Goal: Task Accomplishment & Management: Manage account settings

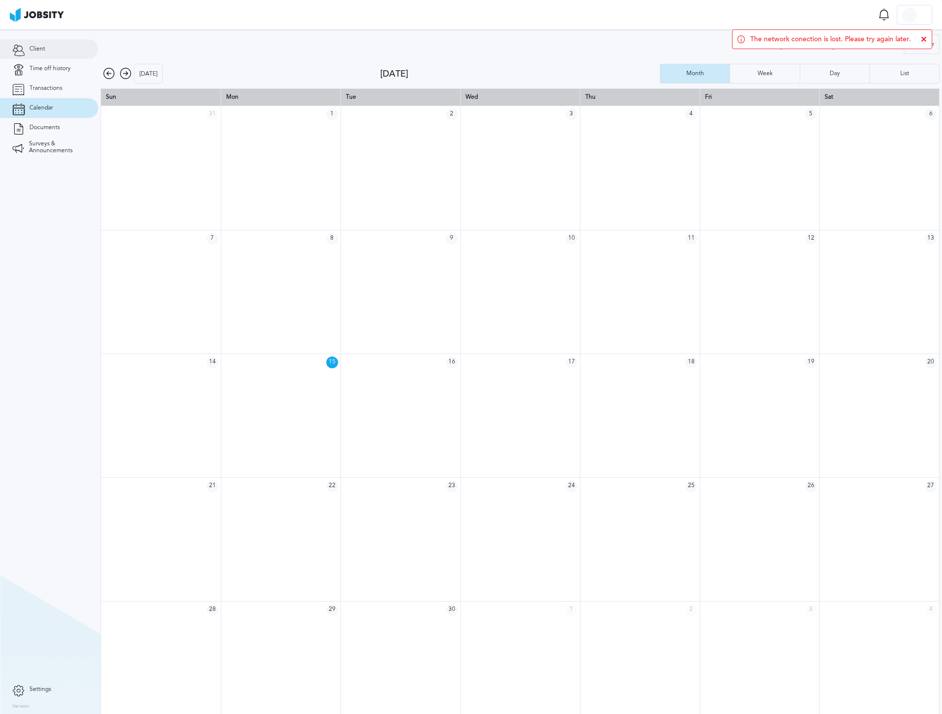
click at [48, 45] on link "Client" at bounding box center [49, 49] width 98 height 20
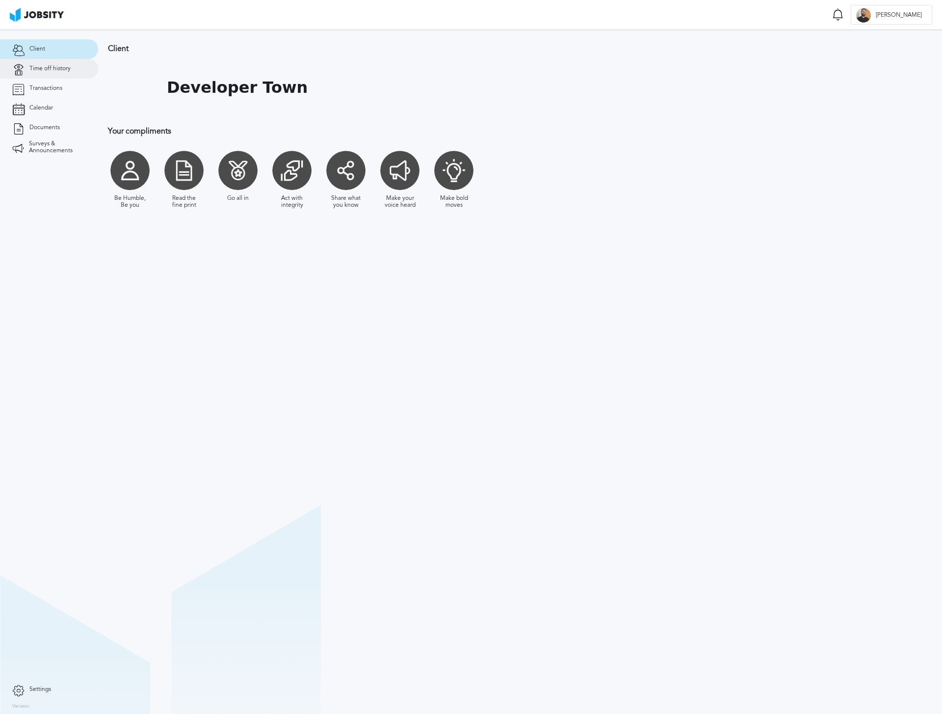
click at [58, 67] on span "Time off history" at bounding box center [49, 68] width 41 height 7
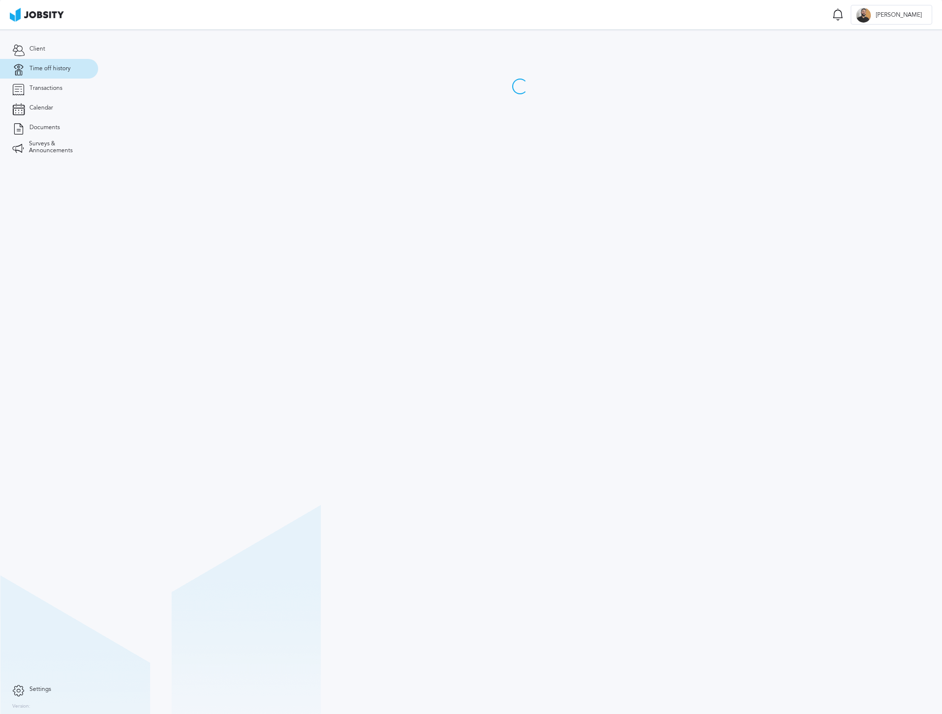
click at [58, 67] on span "Time off history" at bounding box center [49, 68] width 41 height 7
click at [31, 89] on span "Transactions" at bounding box center [45, 88] width 33 height 7
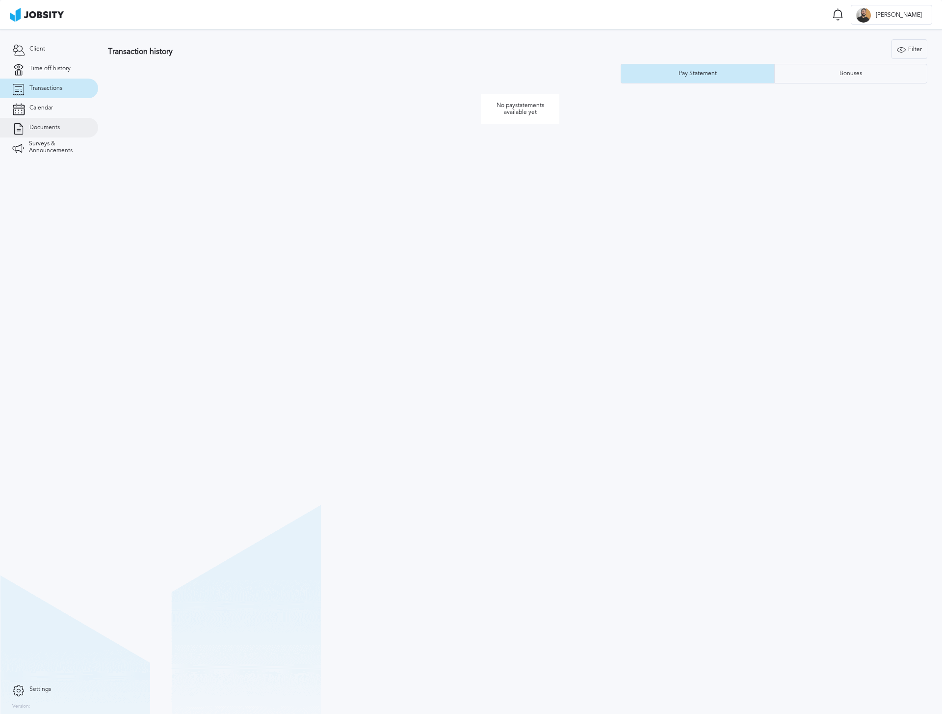
click at [63, 129] on link "Documents" at bounding box center [49, 128] width 98 height 20
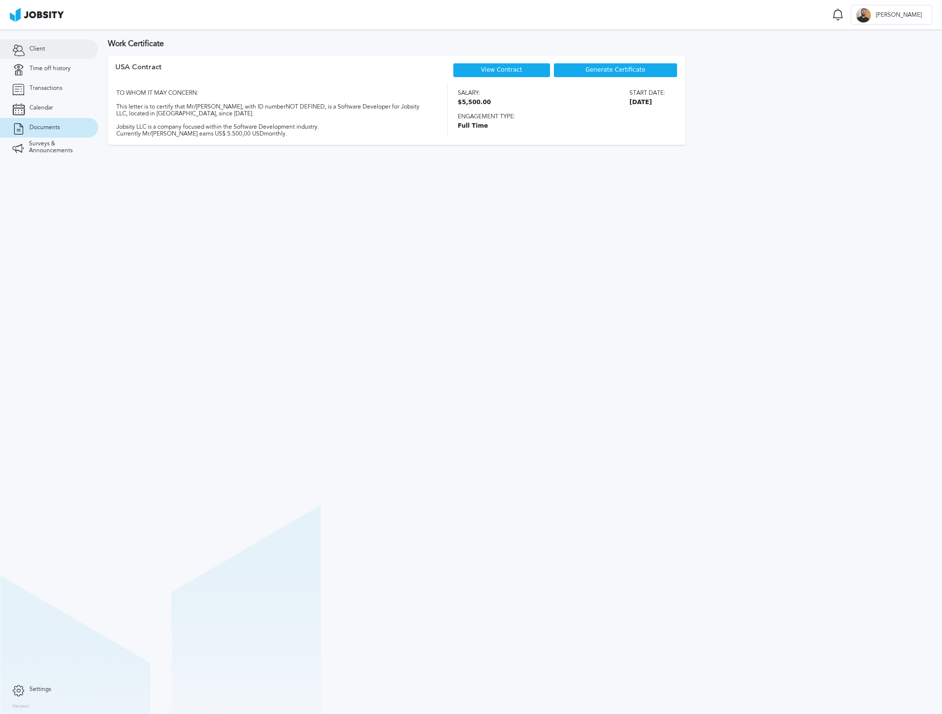
click at [92, 56] on div "Client" at bounding box center [49, 49] width 98 height 20
click at [91, 45] on link "Client" at bounding box center [49, 49] width 98 height 20
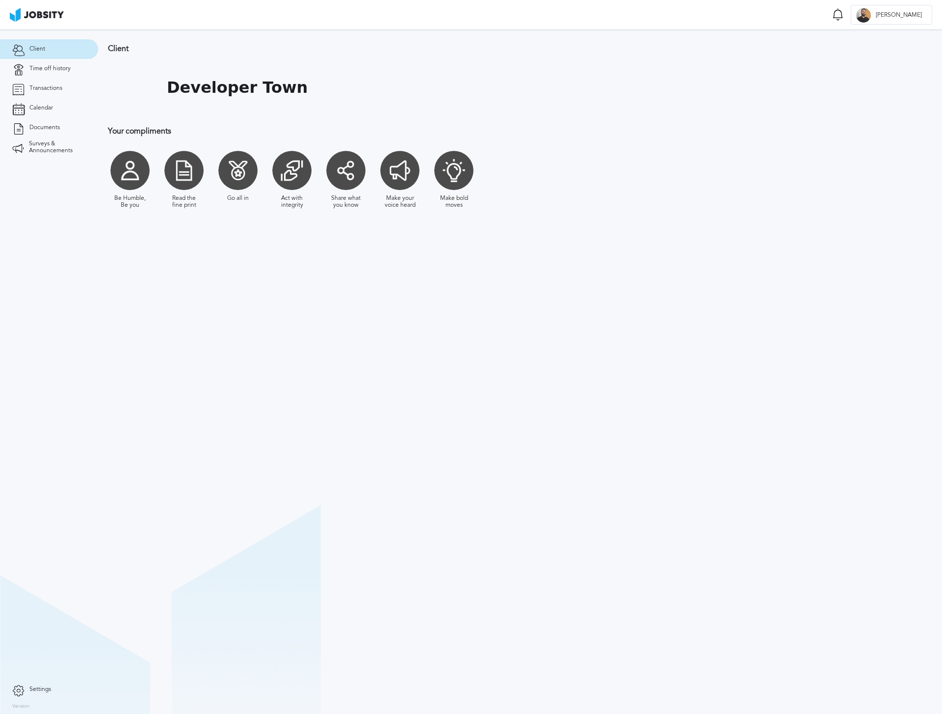
click at [724, 361] on section "Client Developer Town Your compliments Be Humble, Be you Read the fine print Go…" at bounding box center [520, 371] width 844 height 684
click at [63, 62] on link "Time off history" at bounding box center [49, 69] width 98 height 20
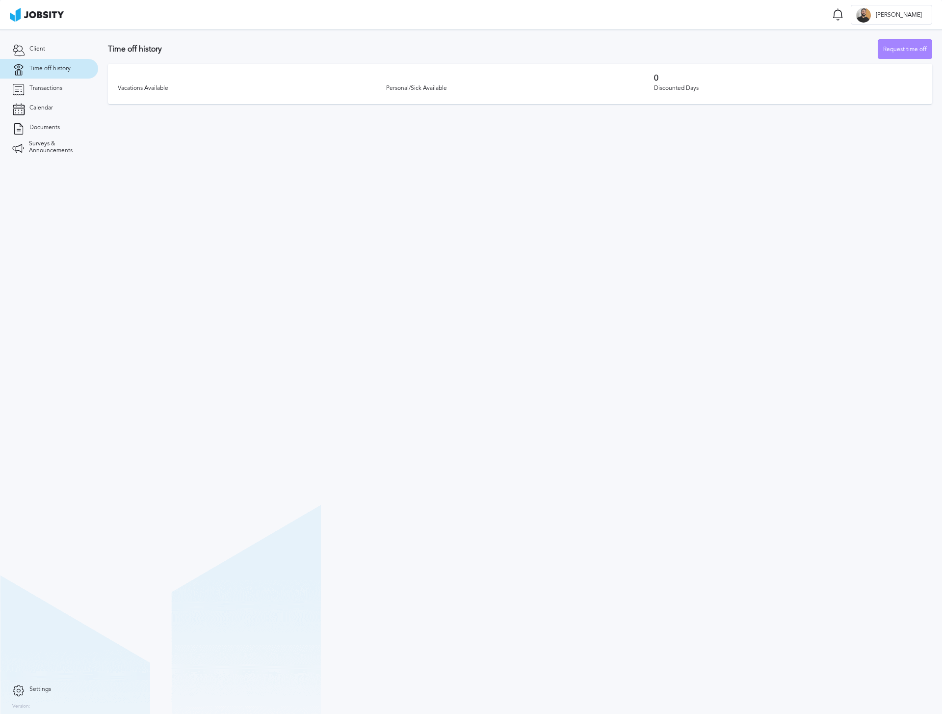
click at [881, 58] on section "Time off history Request time off Vacations Available Personal/Sick Available 0…" at bounding box center [520, 69] width 844 height 80
click at [887, 53] on div "Request time off" at bounding box center [905, 50] width 53 height 20
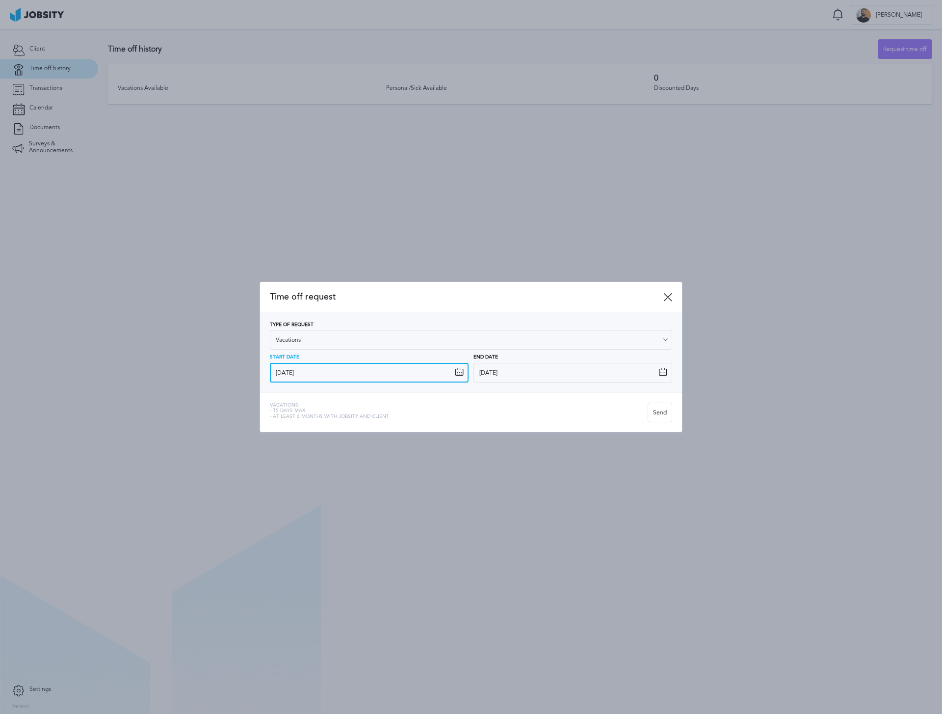
click at [399, 378] on input "9/15/2025" at bounding box center [369, 373] width 199 height 20
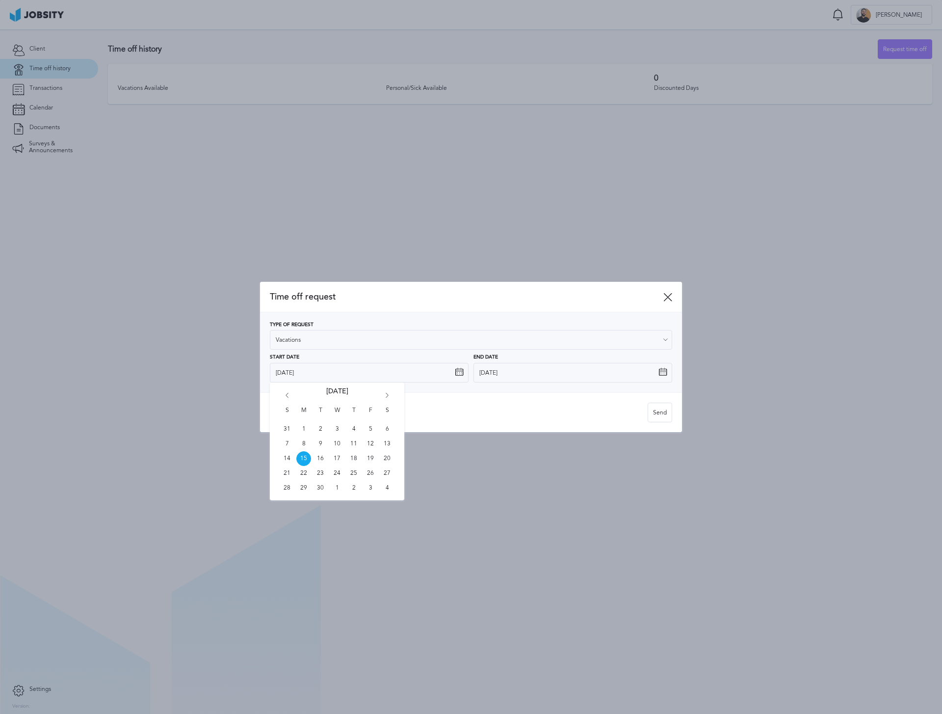
click at [388, 397] on icon "Go forward 1 month" at bounding box center [387, 397] width 9 height 9
click at [370, 475] on span "26" at bounding box center [370, 473] width 15 height 15
type input "12/26/2025"
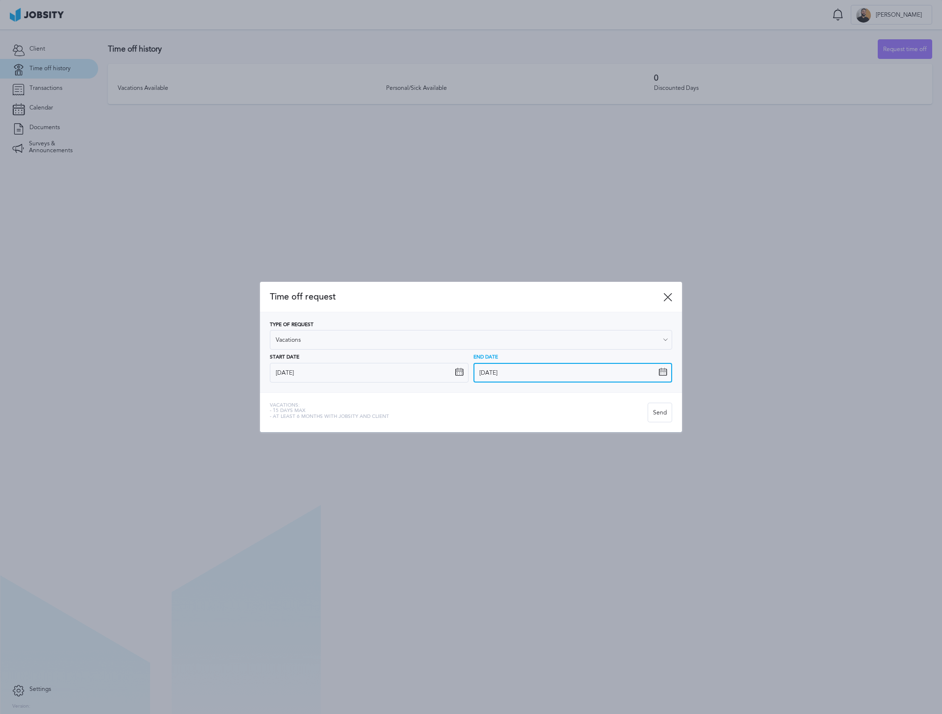
click at [524, 368] on input "9/15/2025" at bounding box center [573, 373] width 199 height 20
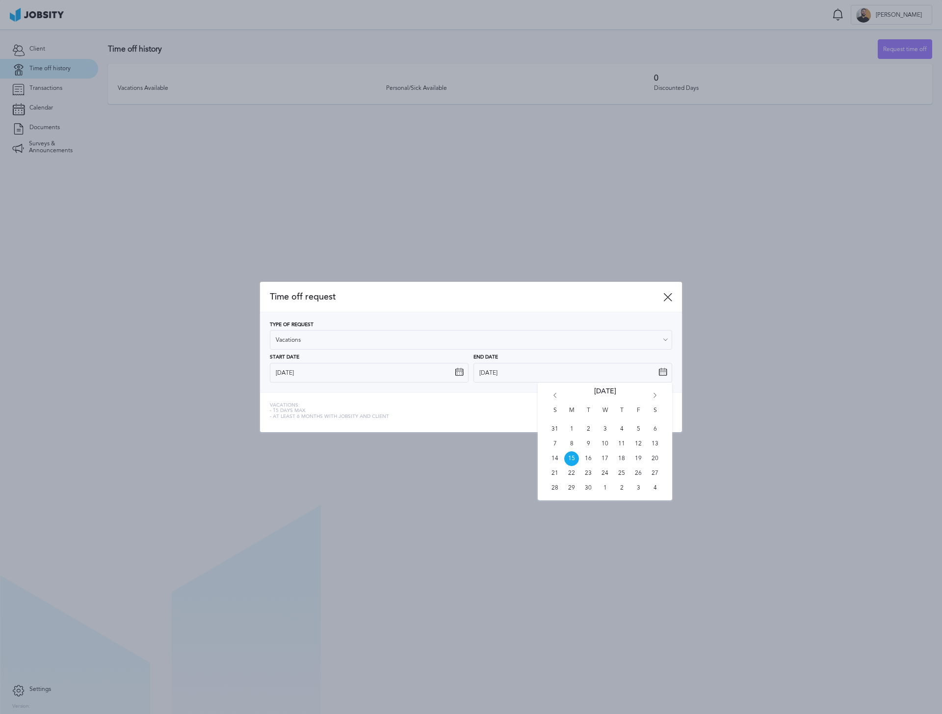
click at [661, 289] on div "Time off request" at bounding box center [471, 297] width 422 height 30
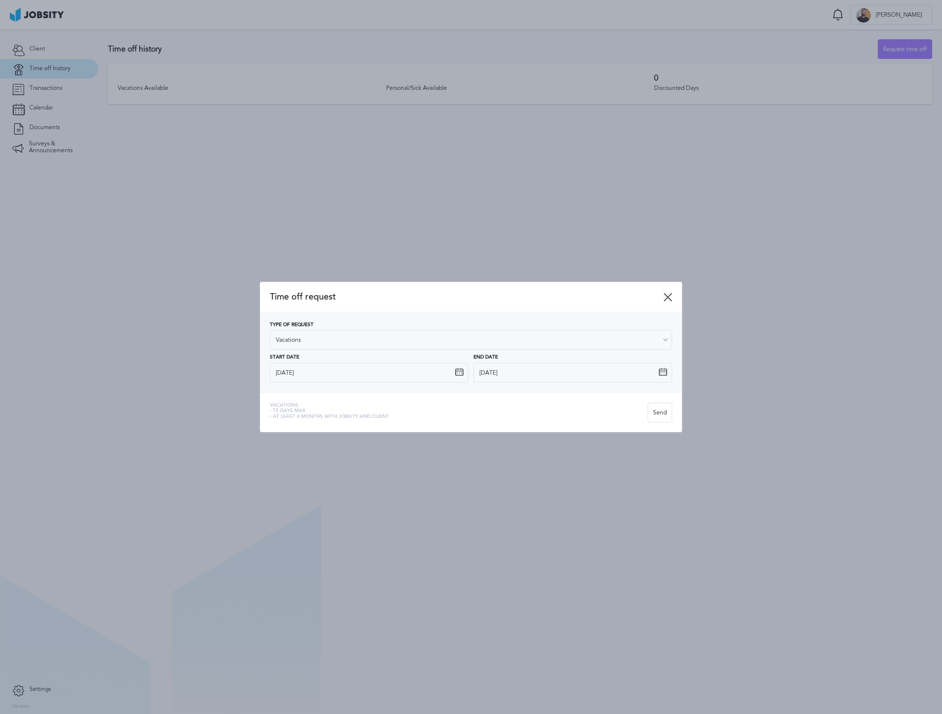
click at [667, 293] on icon at bounding box center [668, 297] width 9 height 9
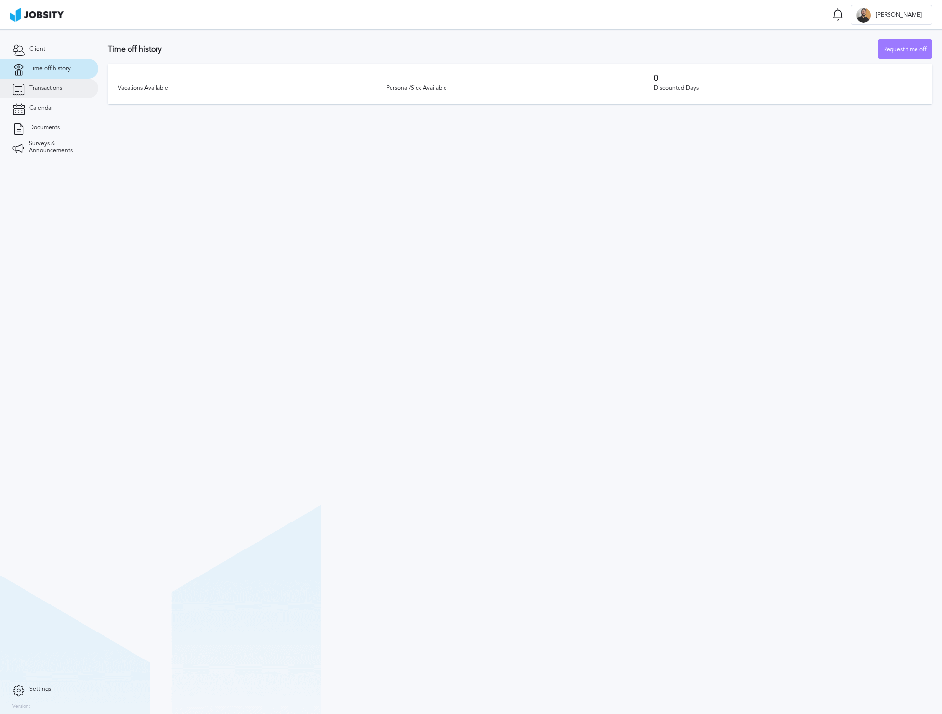
click at [60, 85] on span "Transactions" at bounding box center [45, 88] width 33 height 7
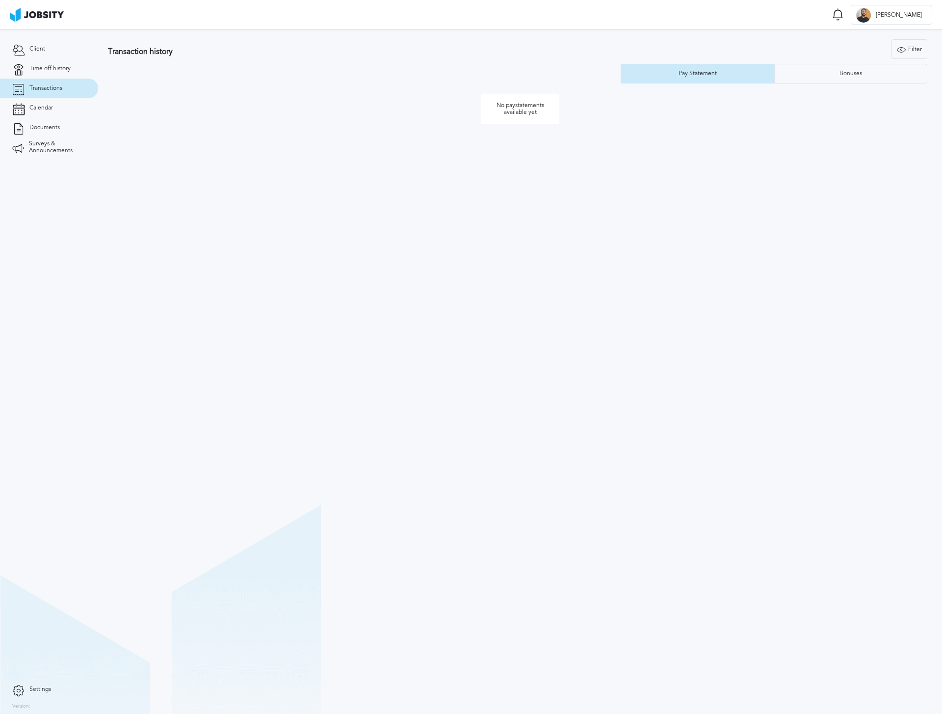
click at [527, 107] on p "No paystatements available yet" at bounding box center [520, 108] width 79 height 29
click at [691, 199] on section "Transaction history Filter Years Pay Statement Bonuses No paystatements availab…" at bounding box center [520, 371] width 844 height 684
click at [28, 103] on link "Calendar" at bounding box center [49, 108] width 98 height 20
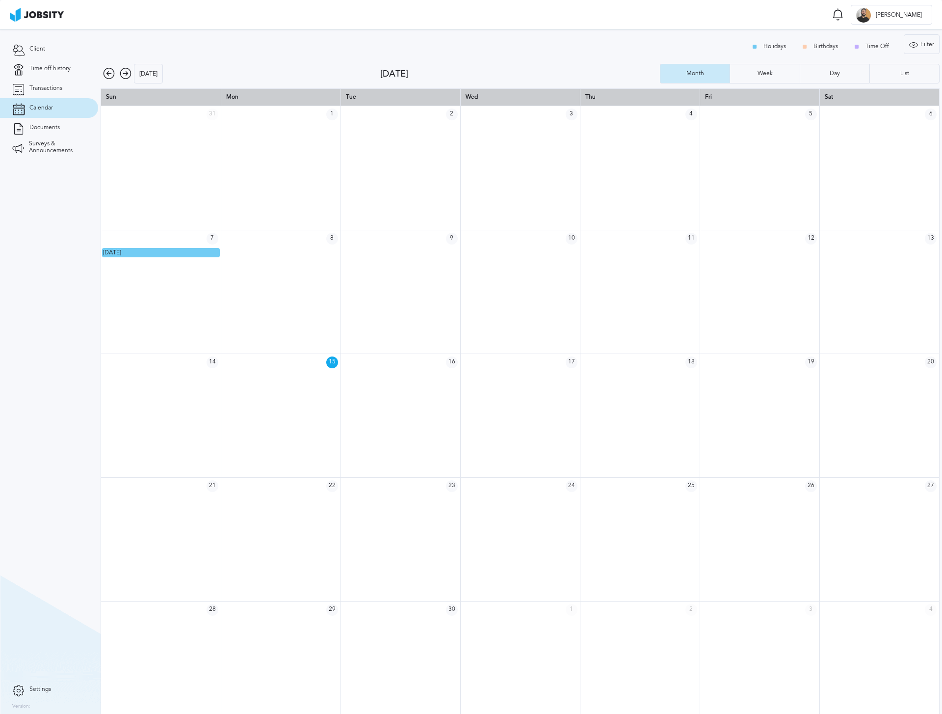
click at [20, 216] on section "Client Time off history Transactions Calendar Documents Surveys & Announcements" at bounding box center [49, 354] width 98 height 650
click at [40, 128] on span "Documents" at bounding box center [44, 127] width 30 height 7
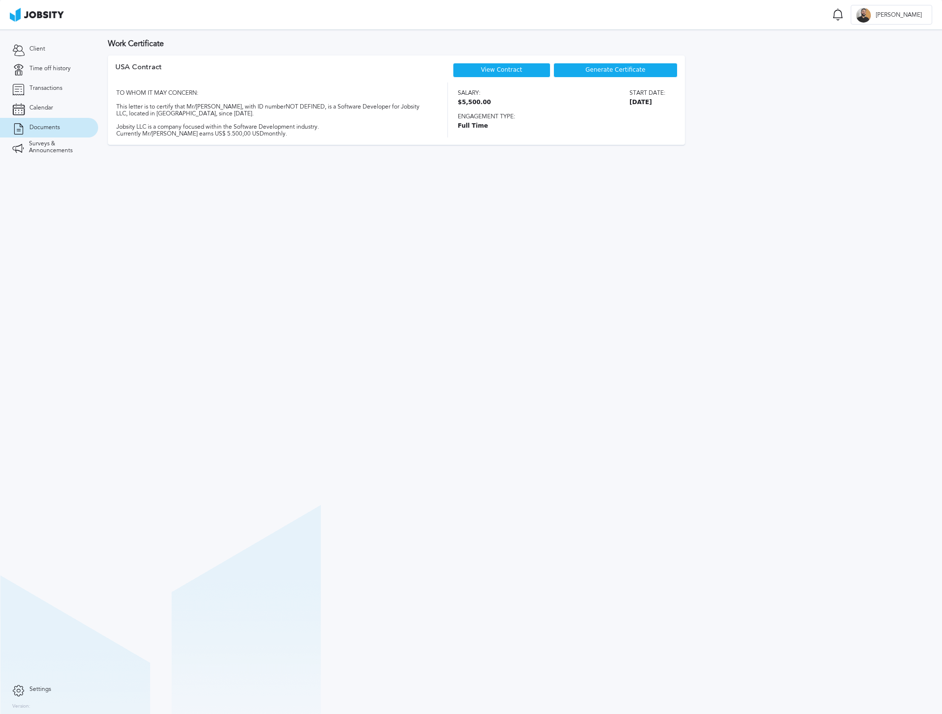
click at [488, 70] on link "View Contract" at bounding box center [501, 69] width 41 height 7
click at [559, 350] on section "Work Certificate USA Contract View Contract Generate Certificate TO WHOM IT MAY…" at bounding box center [520, 371] width 844 height 684
click at [595, 67] on span "Generate Certificate" at bounding box center [616, 70] width 60 height 7
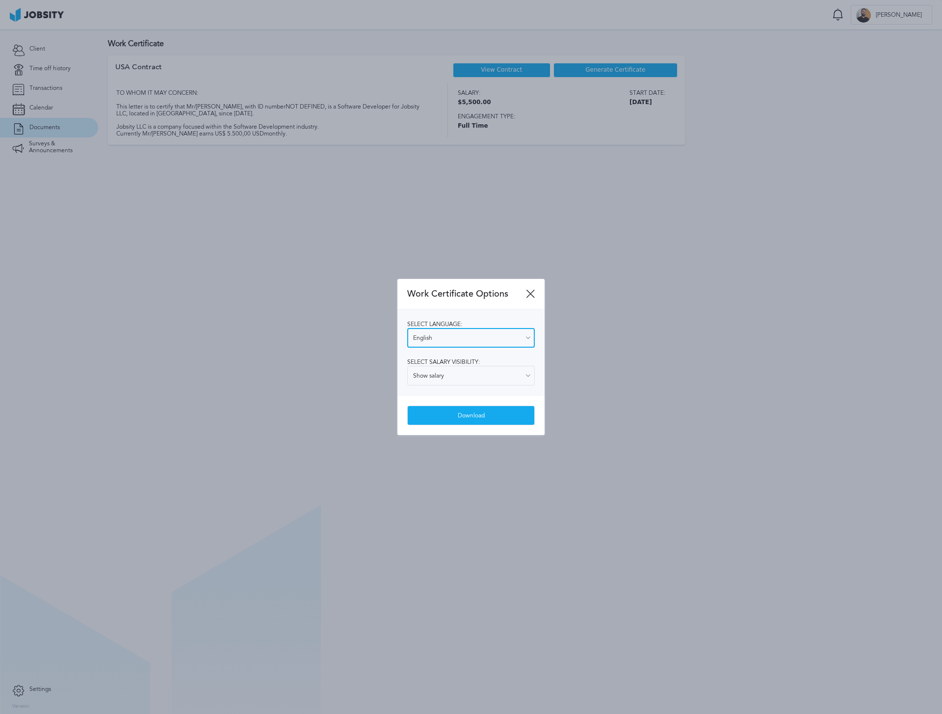
click at [467, 339] on input "English" at bounding box center [471, 338] width 128 height 20
click at [465, 315] on div "Select language: English English Spanish Select salary visibility: Show salary …" at bounding box center [471, 352] width 147 height 86
click at [528, 290] on icon at bounding box center [530, 293] width 9 height 9
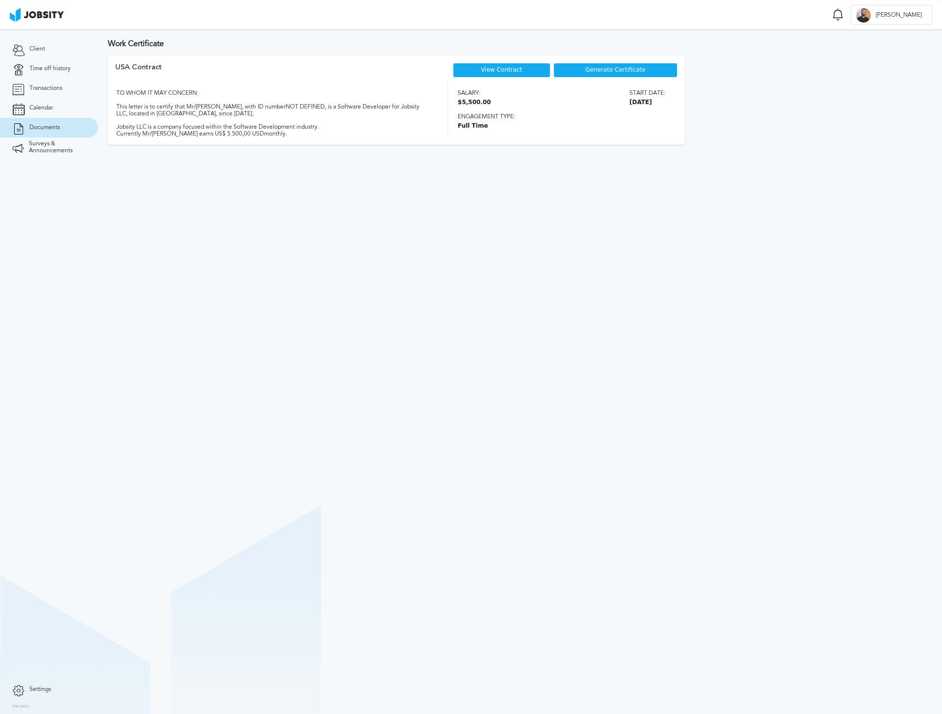
click at [723, 311] on section "Work Certificate USA Contract View Contract Generate Certificate TO WHOM IT MAY…" at bounding box center [520, 371] width 844 height 684
click at [55, 148] on span "Surveys & Announcements" at bounding box center [57, 147] width 57 height 14
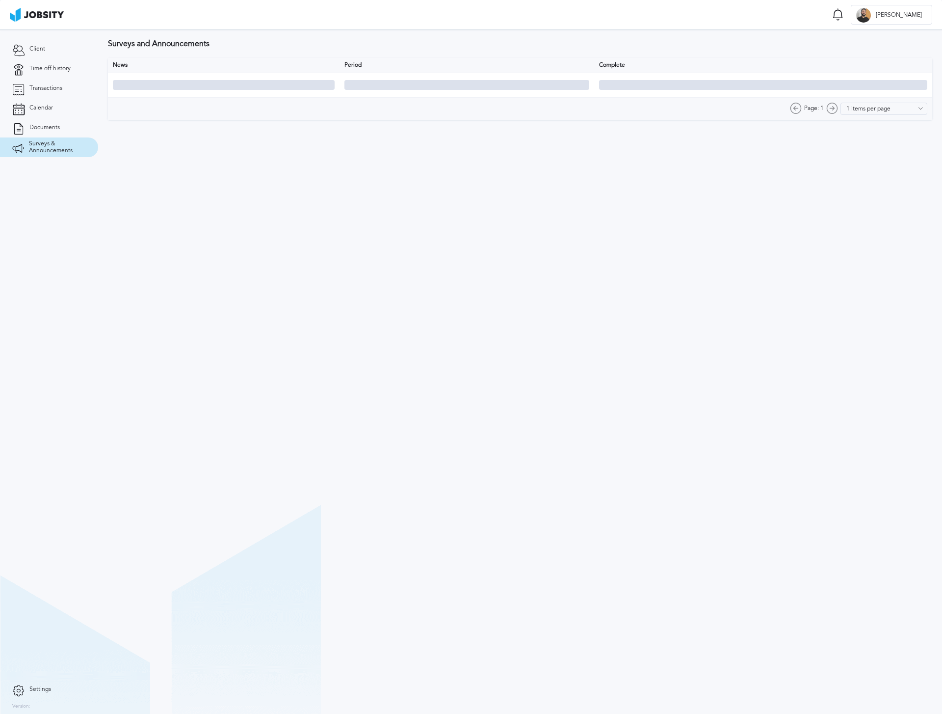
type input "10 items per page"
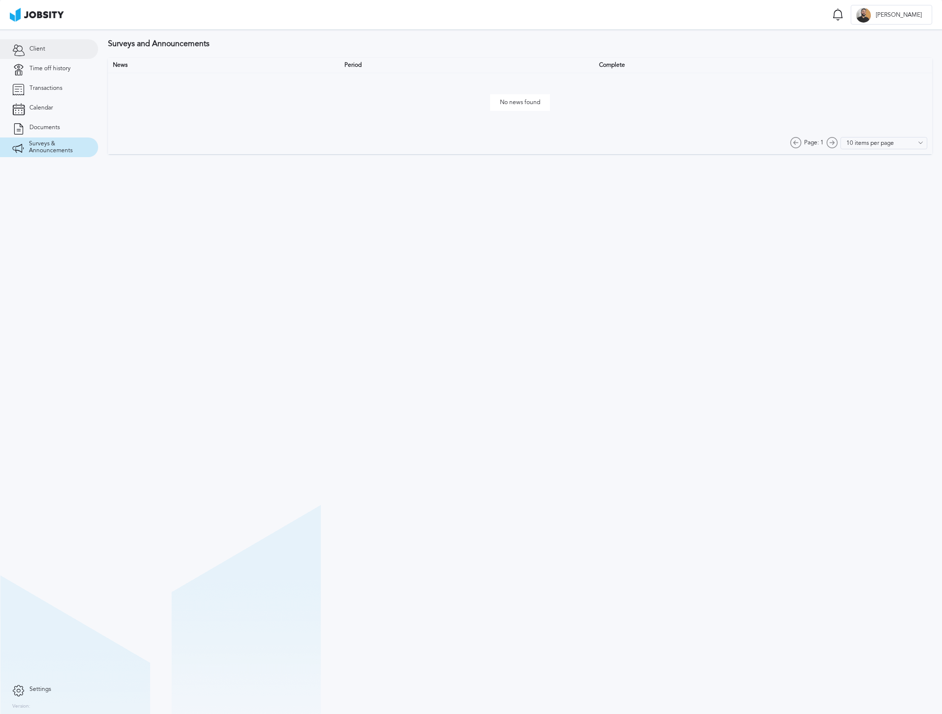
click at [59, 47] on link "Client" at bounding box center [49, 49] width 98 height 20
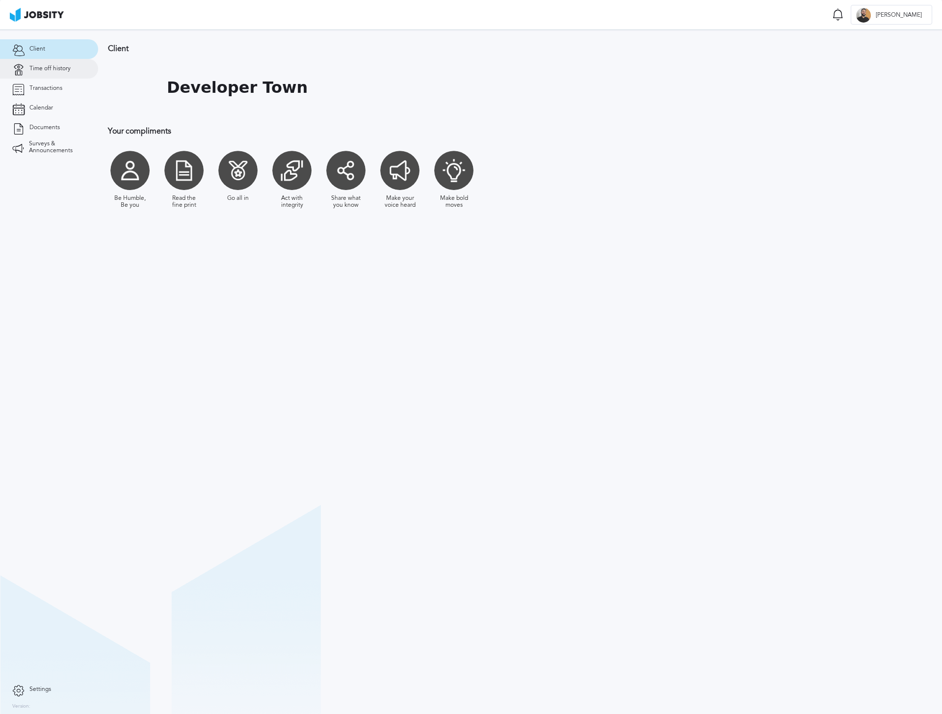
click at [64, 67] on span "Time off history" at bounding box center [49, 68] width 41 height 7
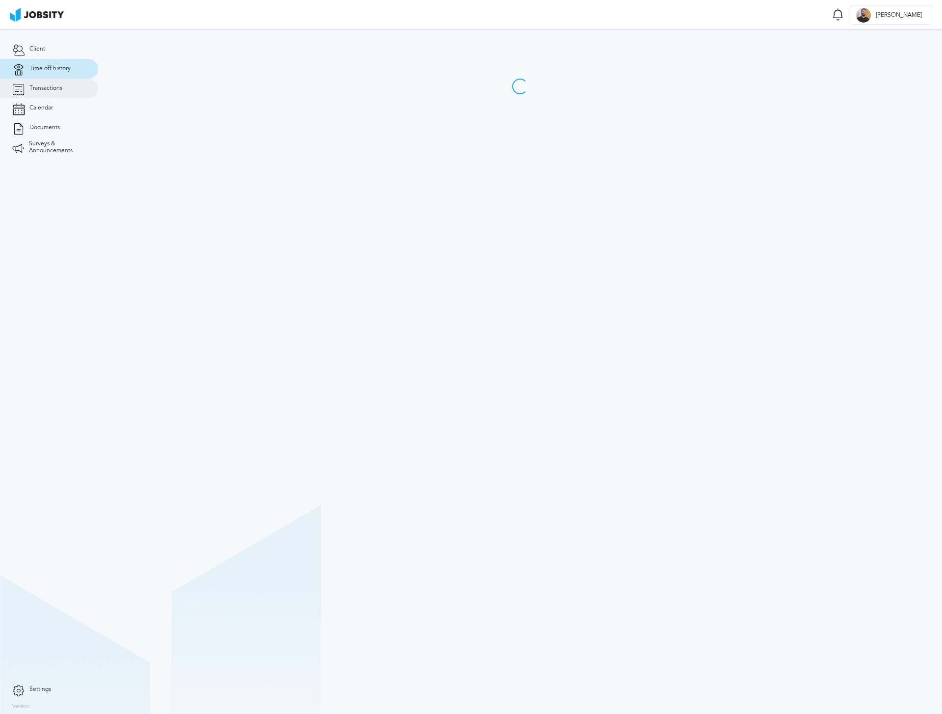
click at [57, 81] on link "Transactions" at bounding box center [49, 89] width 98 height 20
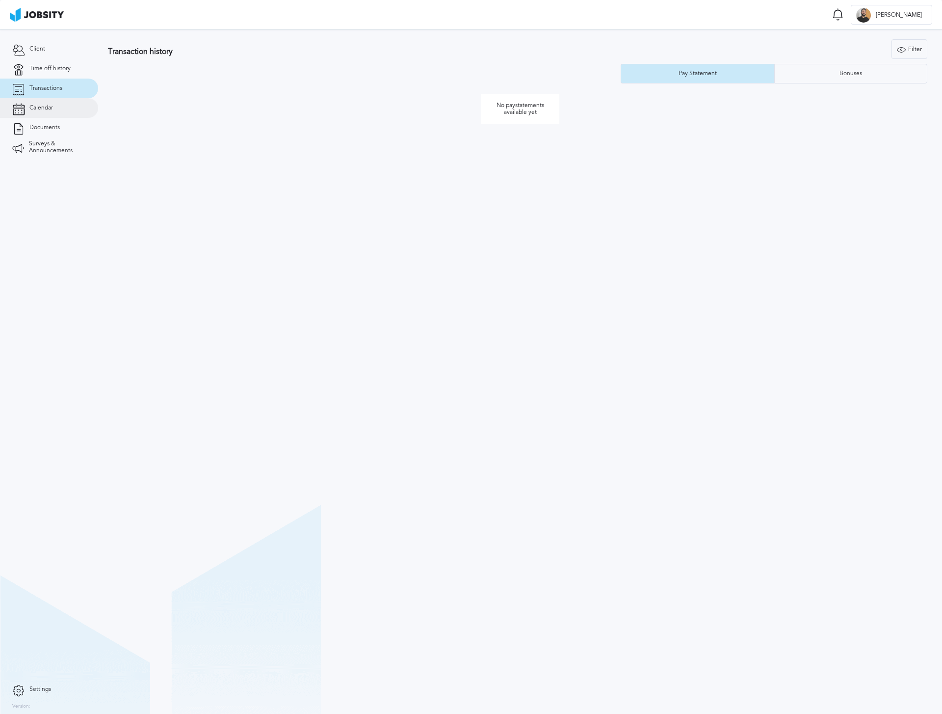
click at [61, 104] on link "Calendar" at bounding box center [49, 108] width 98 height 20
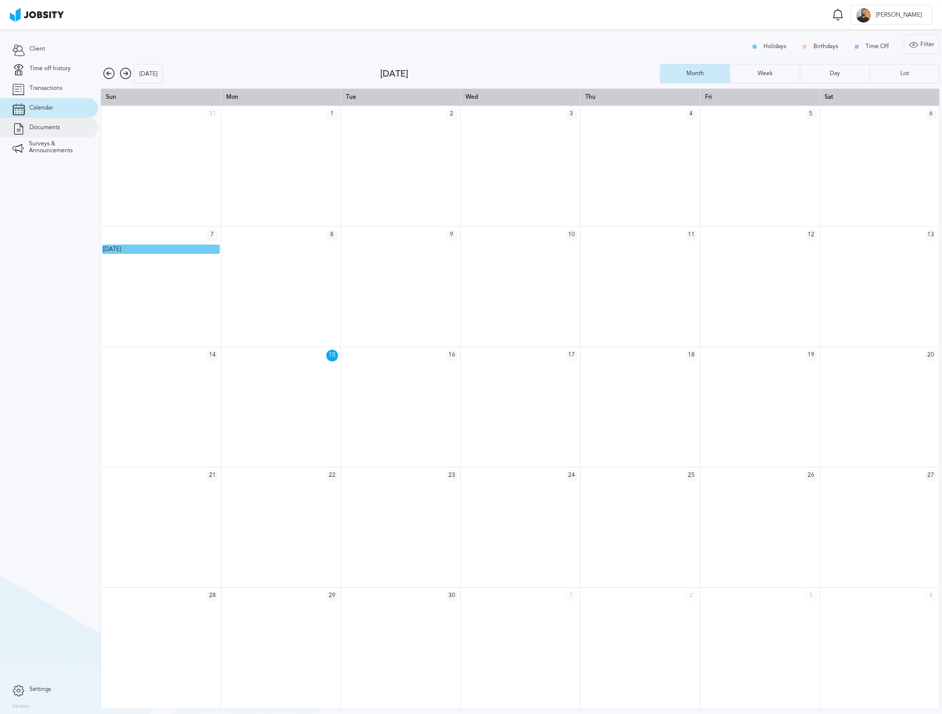
click at [50, 126] on span "Documents" at bounding box center [44, 127] width 30 height 7
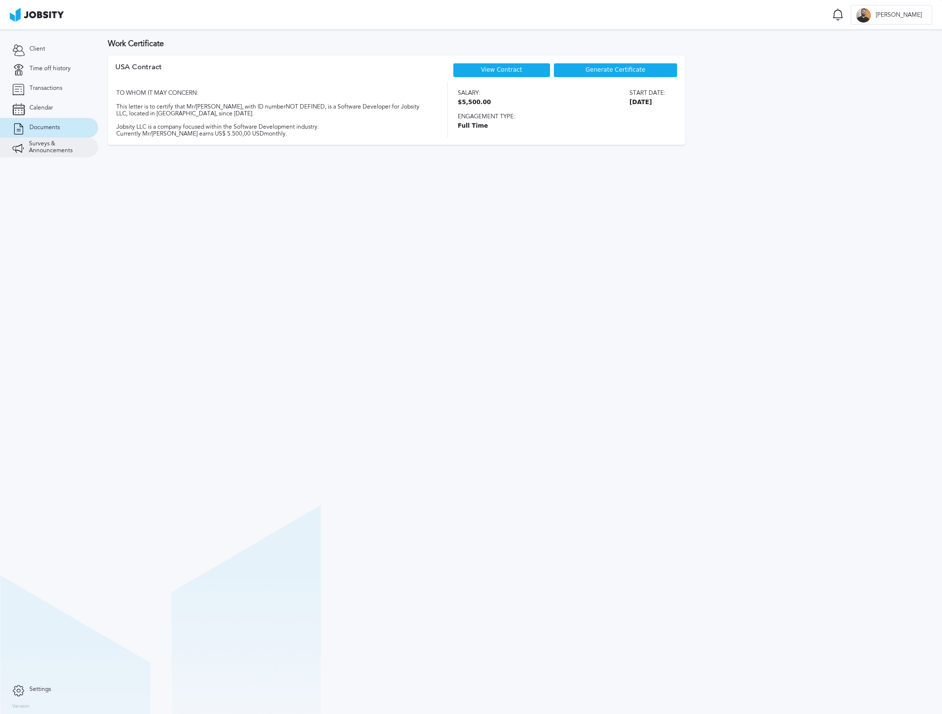
click at [52, 141] on span "Surveys & Announcements" at bounding box center [57, 147] width 57 height 14
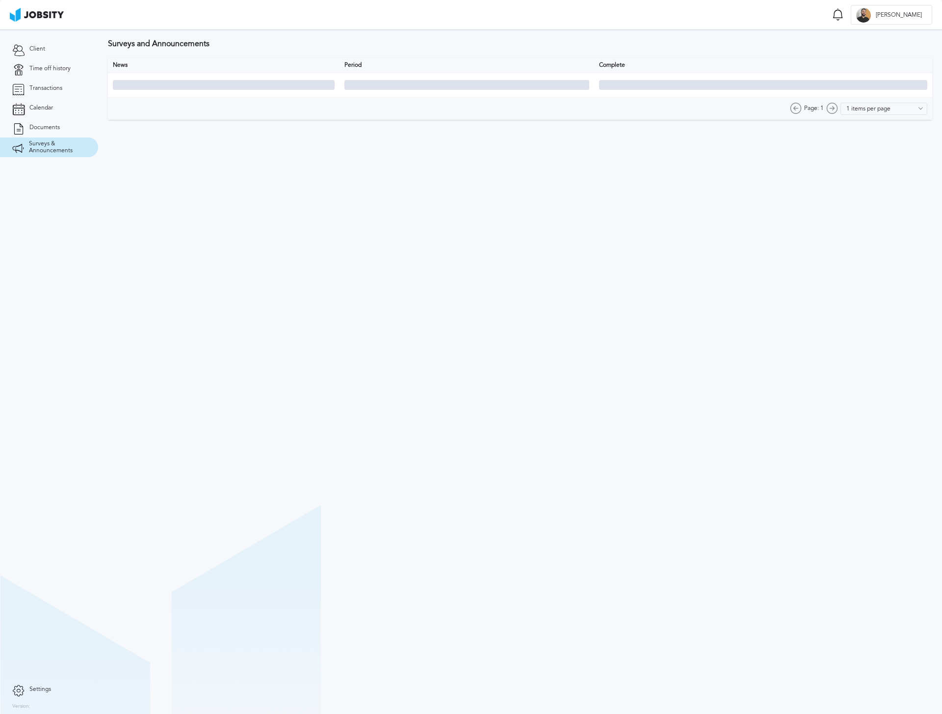
type input "10 items per page"
